Goal: Task Accomplishment & Management: Use online tool/utility

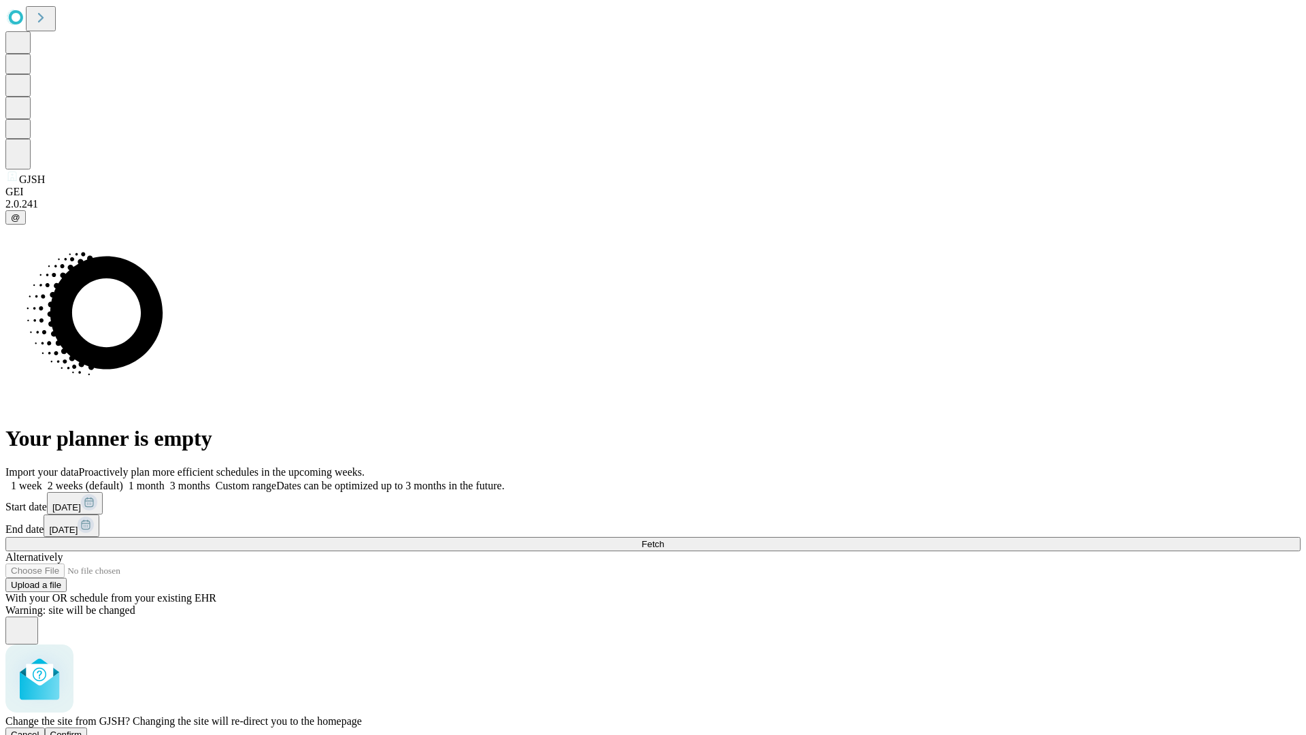
click at [82, 729] on span "Confirm" at bounding box center [66, 734] width 32 height 10
click at [42, 480] on label "1 week" at bounding box center [23, 486] width 37 height 12
click at [664, 539] on span "Fetch" at bounding box center [653, 544] width 22 height 10
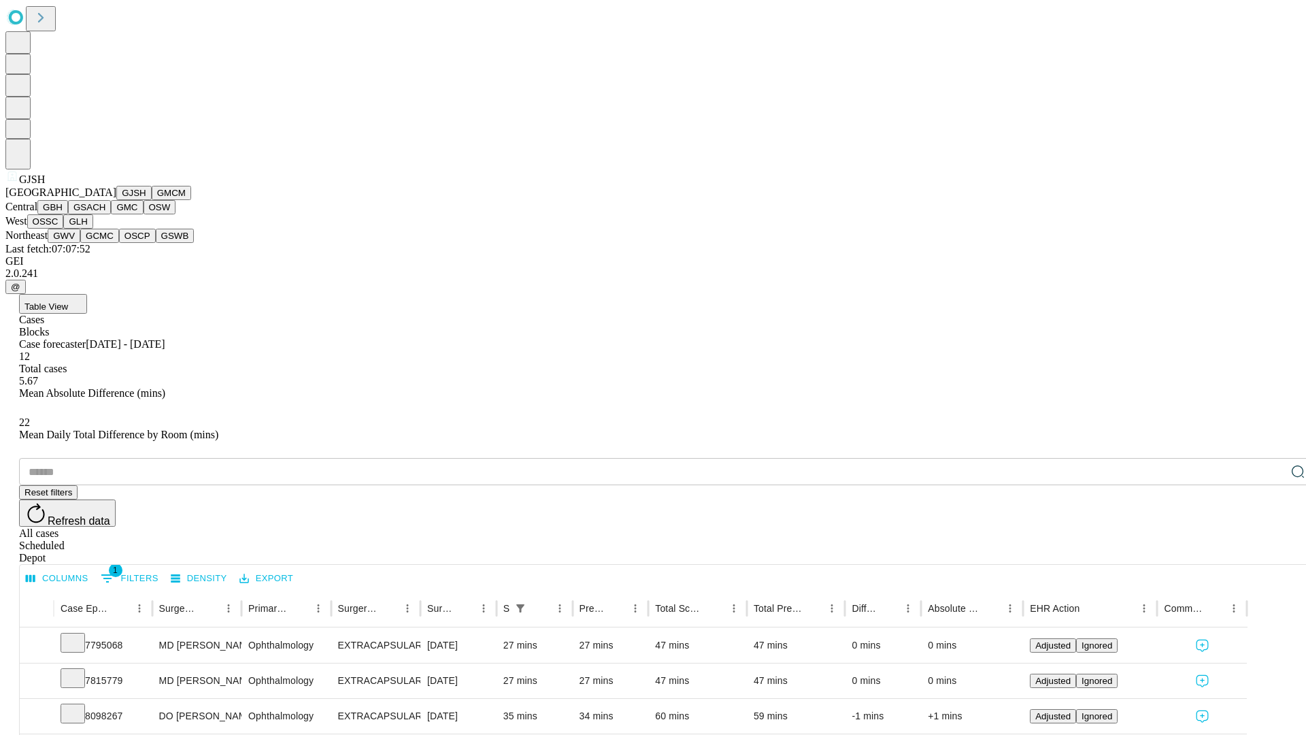
click at [152, 200] on button "GMCM" at bounding box center [171, 193] width 39 height 14
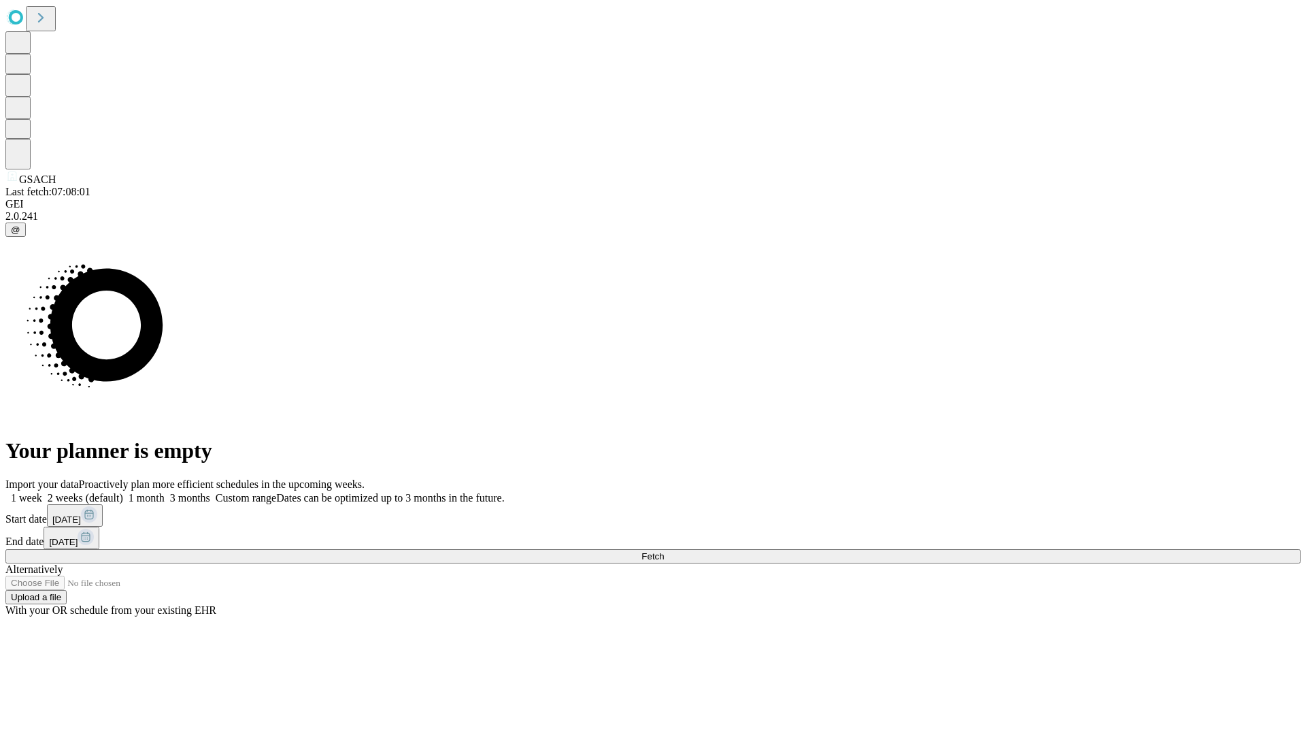
click at [42, 492] on label "1 week" at bounding box center [23, 498] width 37 height 12
click at [664, 551] on span "Fetch" at bounding box center [653, 556] width 22 height 10
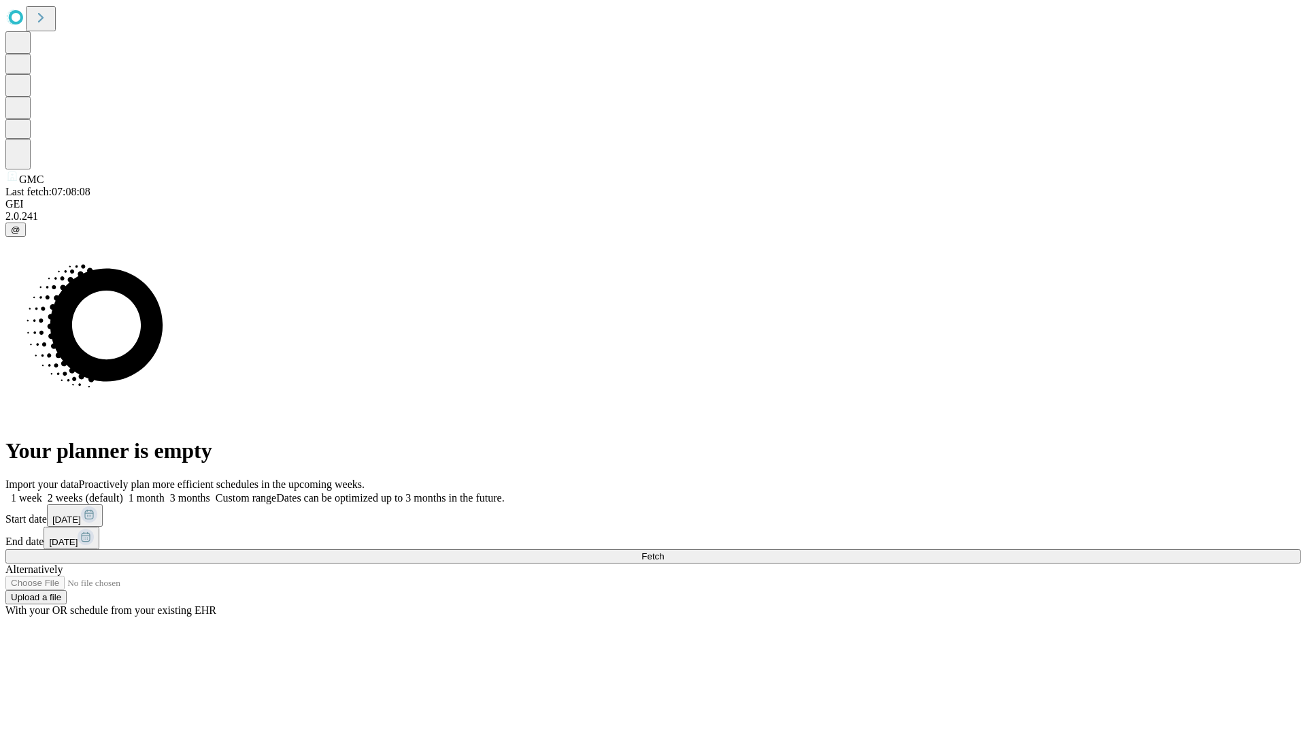
click at [664, 551] on span "Fetch" at bounding box center [653, 556] width 22 height 10
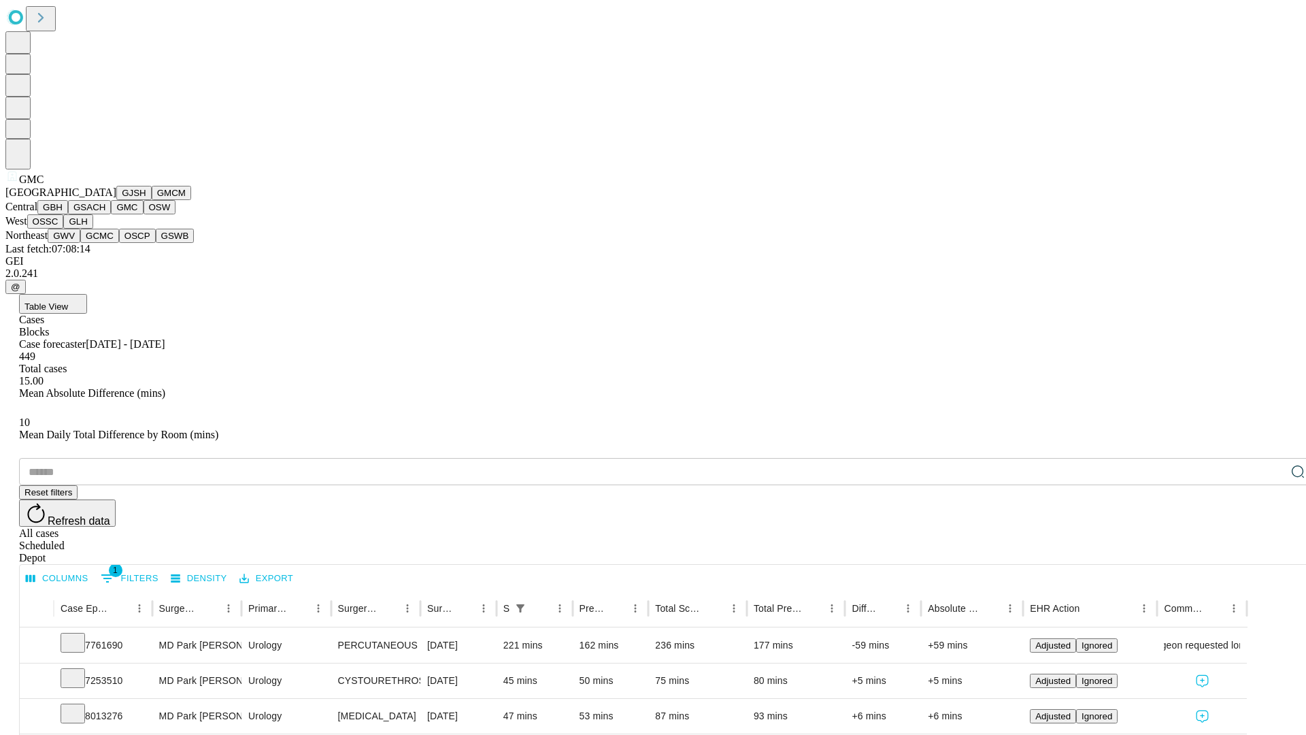
click at [144, 214] on button "OSW" at bounding box center [160, 207] width 33 height 14
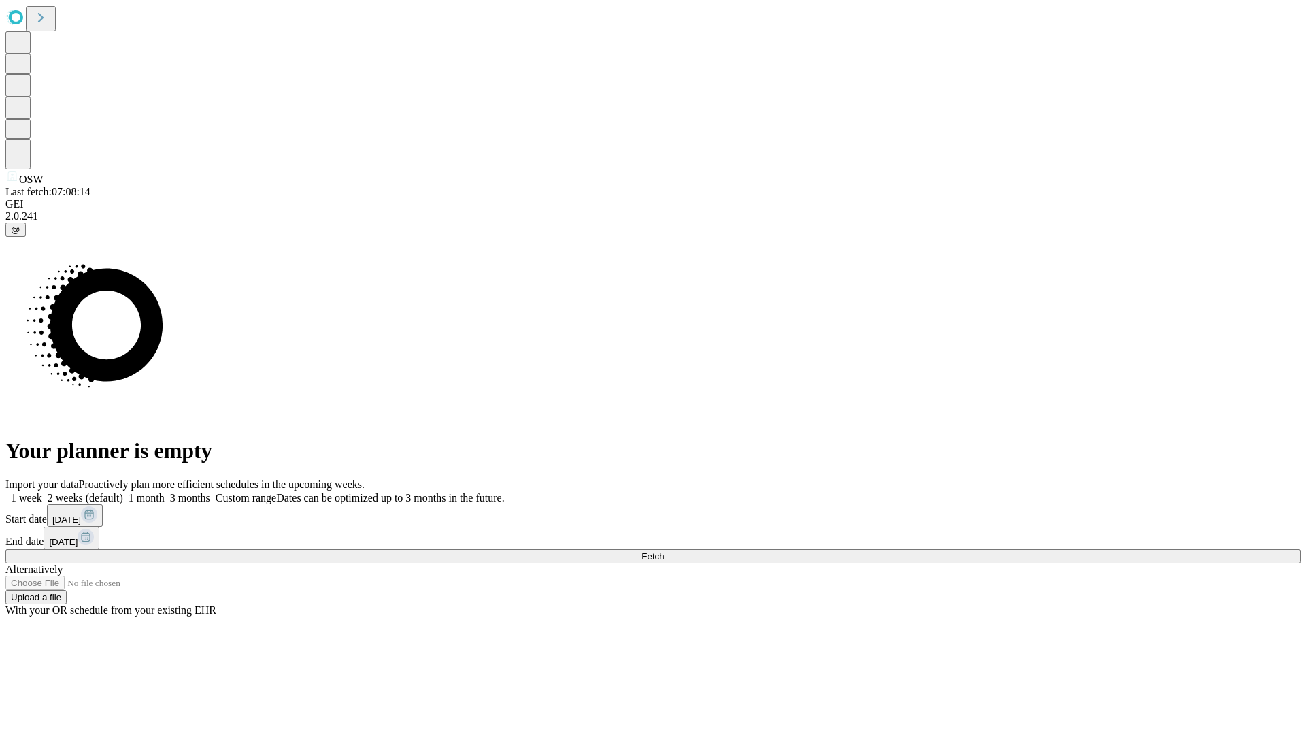
click at [42, 492] on label "1 week" at bounding box center [23, 498] width 37 height 12
click at [664, 551] on span "Fetch" at bounding box center [653, 556] width 22 height 10
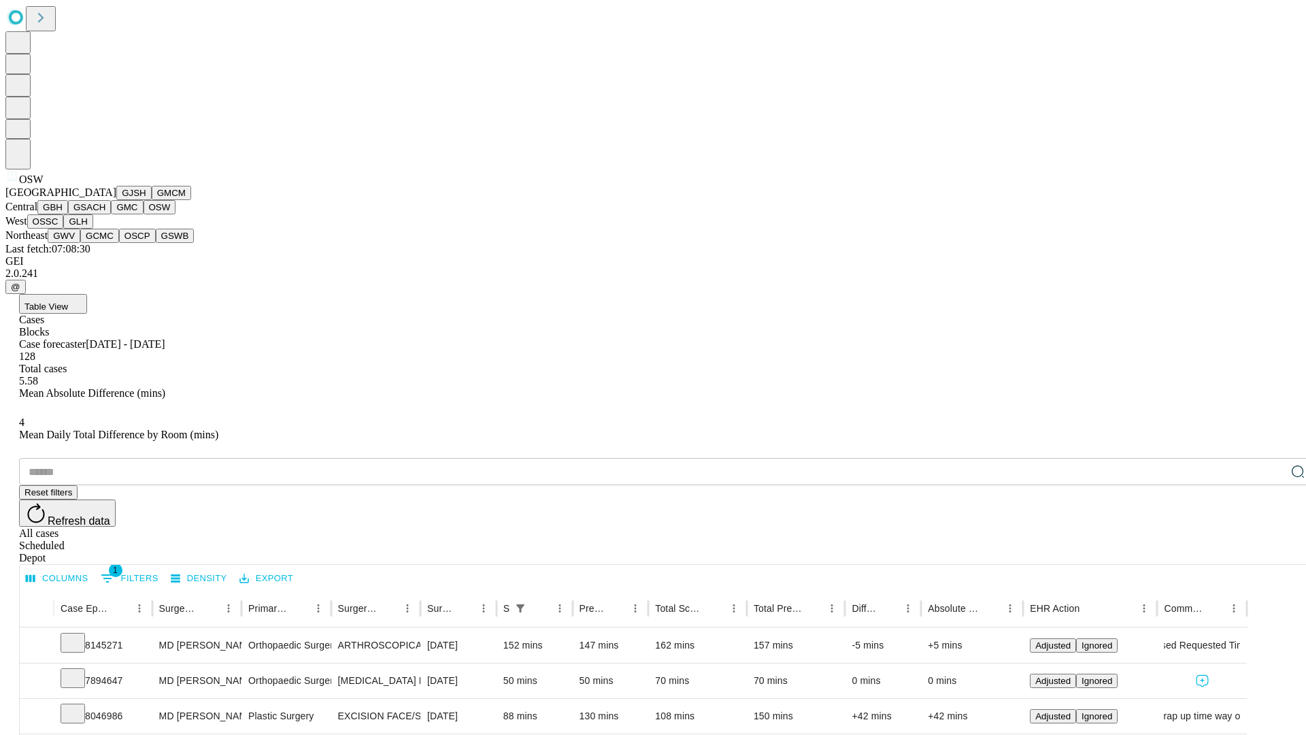
click at [64, 229] on button "OSSC" at bounding box center [45, 221] width 37 height 14
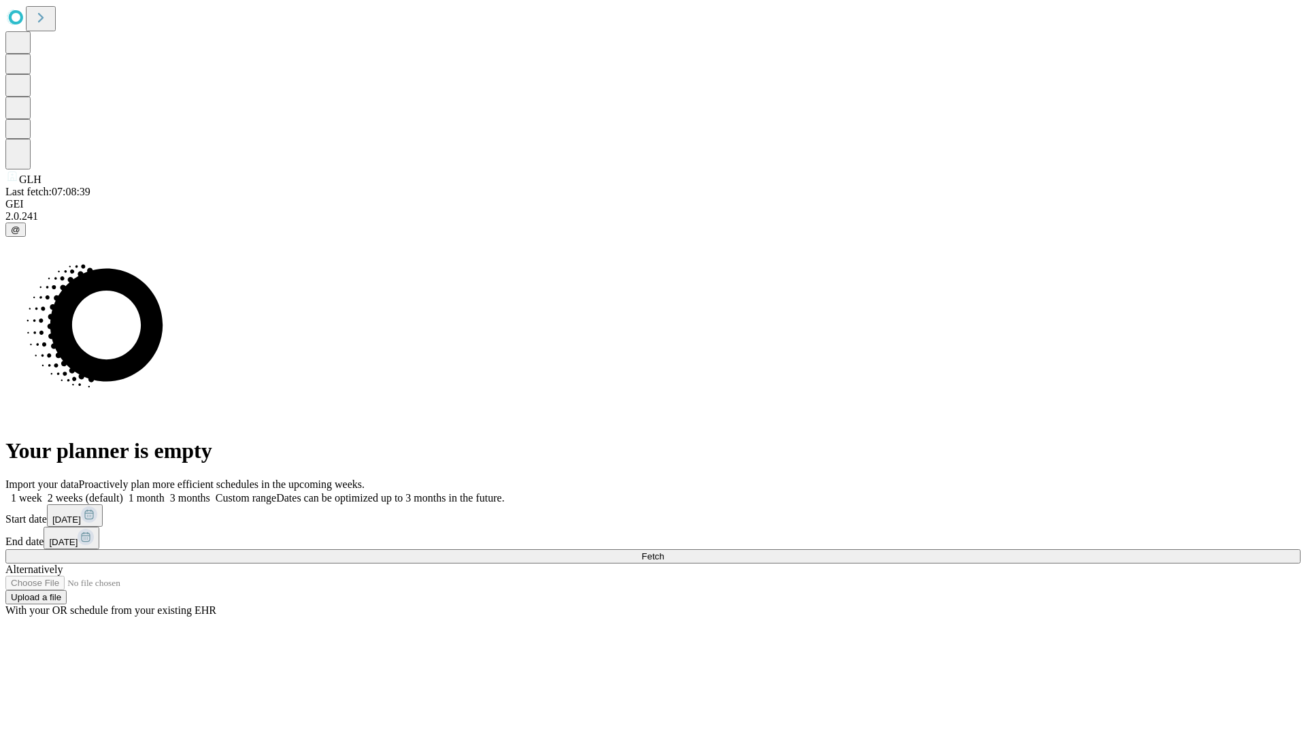
click at [42, 492] on label "1 week" at bounding box center [23, 498] width 37 height 12
click at [664, 551] on span "Fetch" at bounding box center [653, 556] width 22 height 10
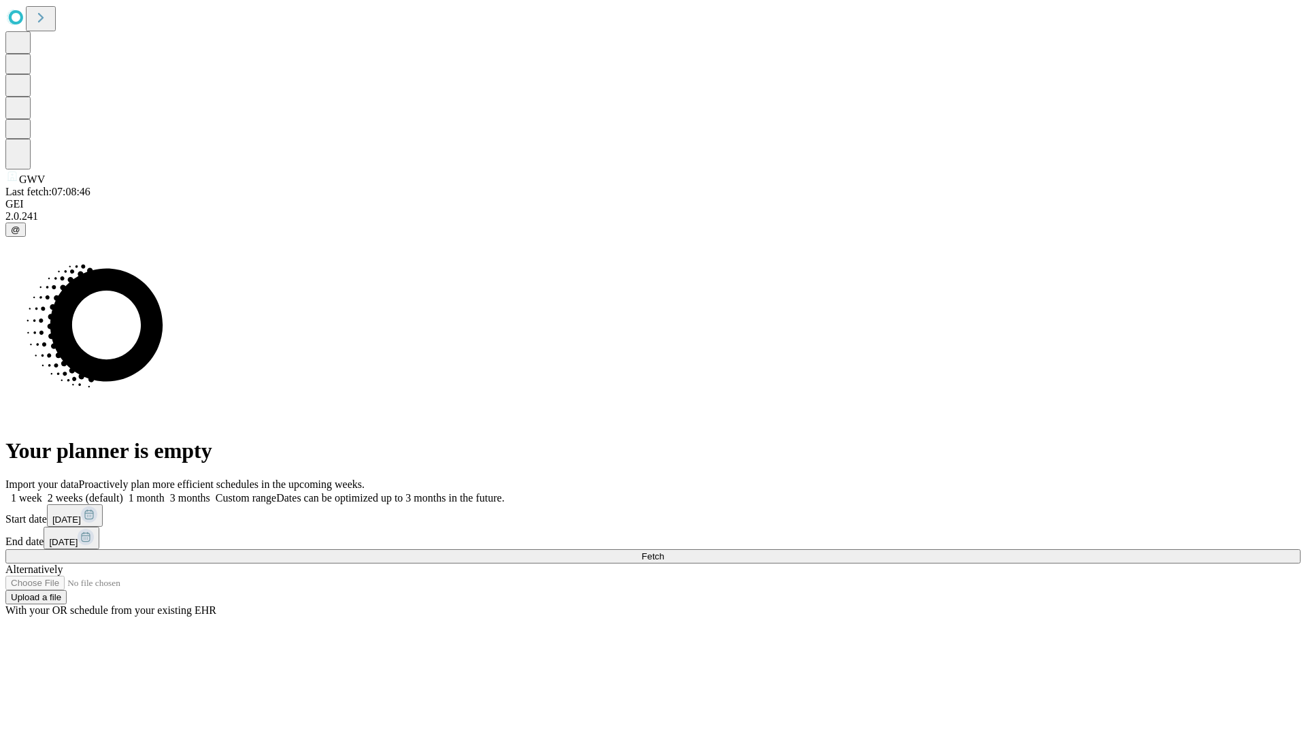
click at [664, 551] on span "Fetch" at bounding box center [653, 556] width 22 height 10
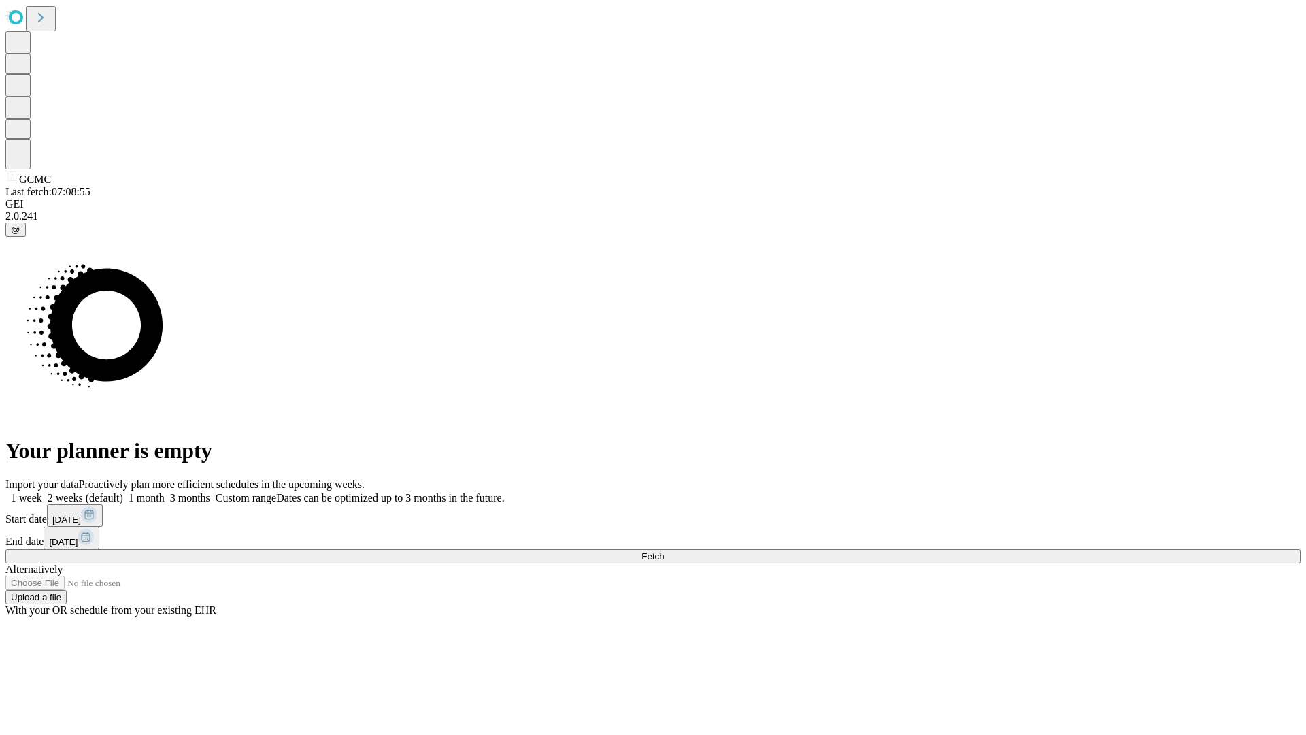
click at [42, 492] on label "1 week" at bounding box center [23, 498] width 37 height 12
click at [664, 551] on span "Fetch" at bounding box center [653, 556] width 22 height 10
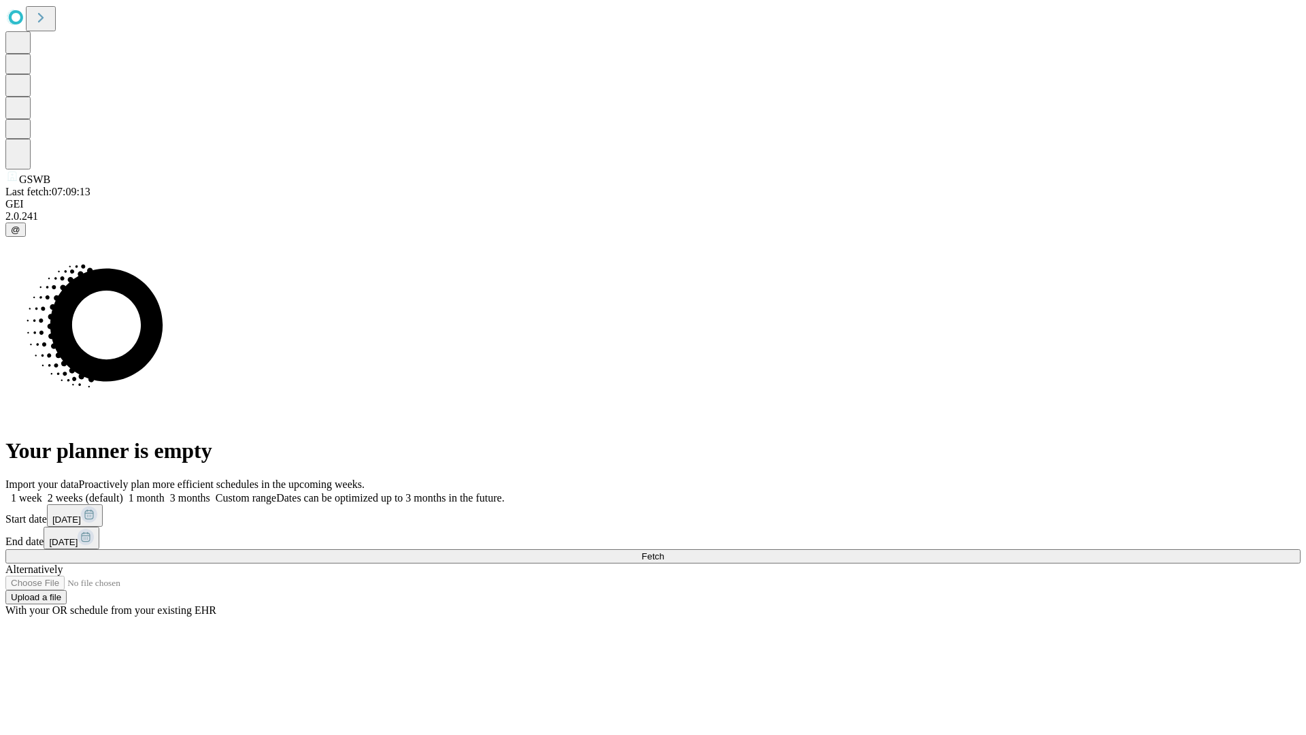
click at [42, 492] on label "1 week" at bounding box center [23, 498] width 37 height 12
click at [664, 551] on span "Fetch" at bounding box center [653, 556] width 22 height 10
